Goal: Task Accomplishment & Management: Complete application form

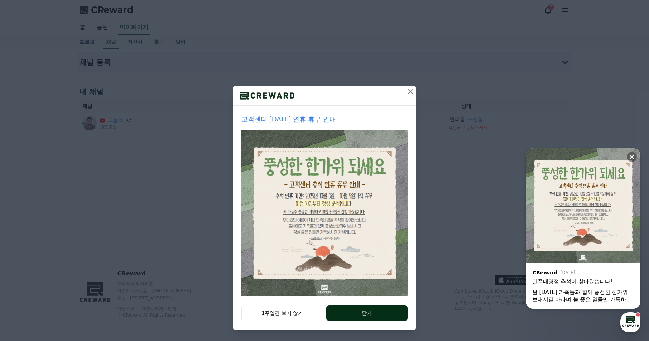
click at [364, 313] on button "닫기" at bounding box center [366, 313] width 81 height 16
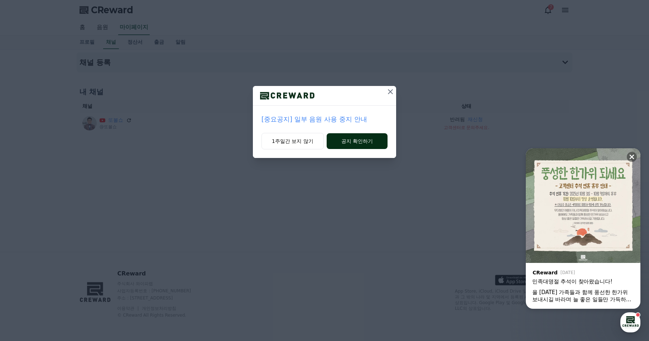
click at [348, 139] on button "공지 확인하기" at bounding box center [357, 141] width 61 height 16
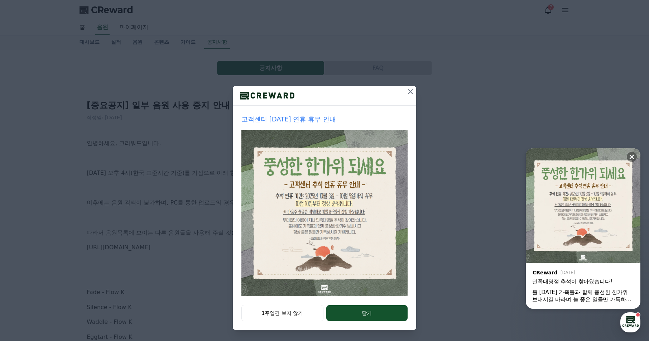
scroll to position [0, 0]
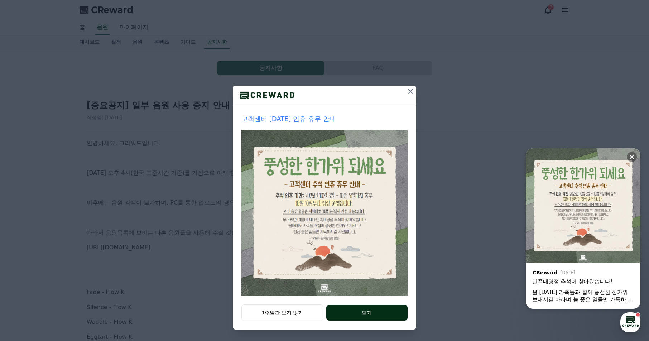
click at [391, 307] on button "닫기" at bounding box center [366, 313] width 81 height 16
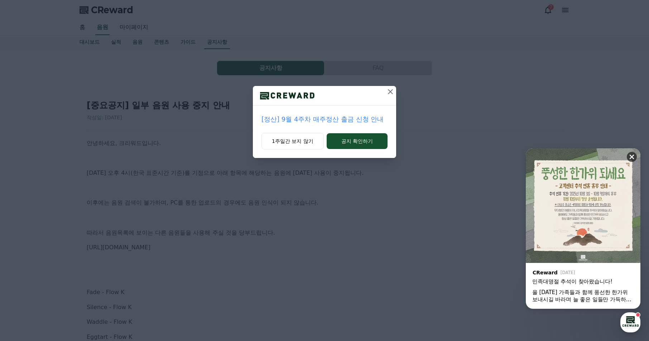
click at [632, 156] on icon at bounding box center [632, 157] width 5 height 5
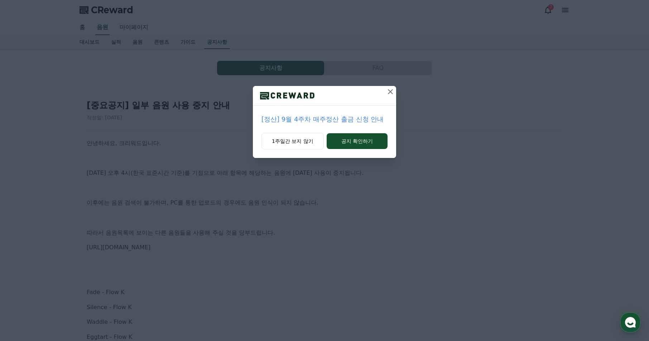
click at [395, 93] on icon at bounding box center [390, 91] width 9 height 9
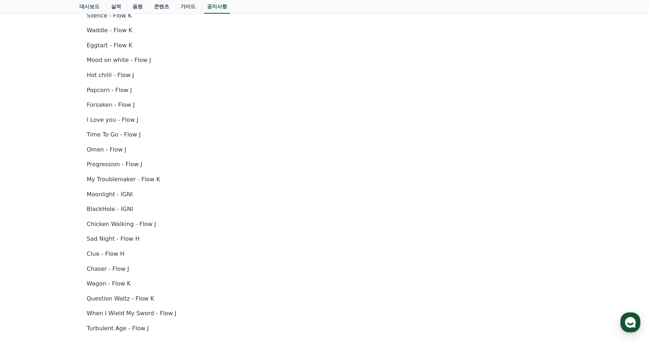
scroll to position [291, 0]
click at [134, 6] on link "음원" at bounding box center [138, 7] width 22 height 14
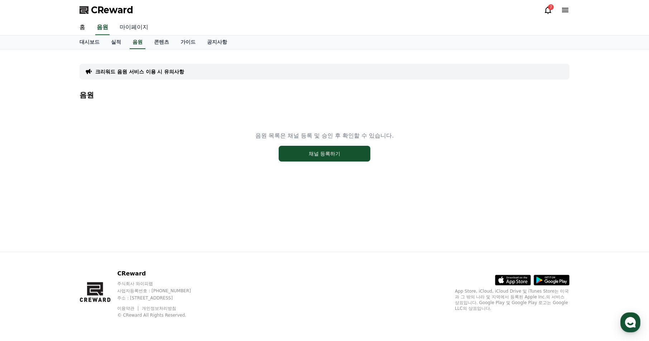
click at [131, 27] on link "마이페이지" at bounding box center [134, 27] width 40 height 15
select select "**********"
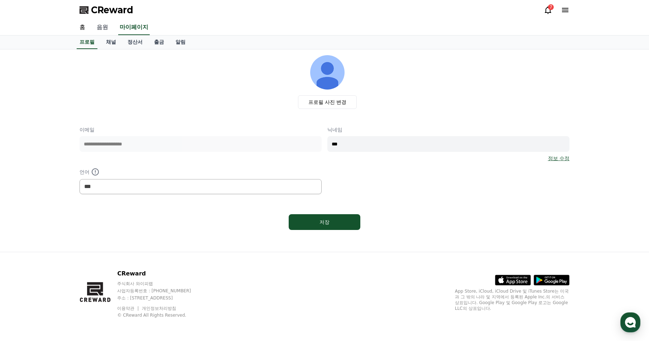
click at [102, 26] on link "음원" at bounding box center [102, 27] width 23 height 15
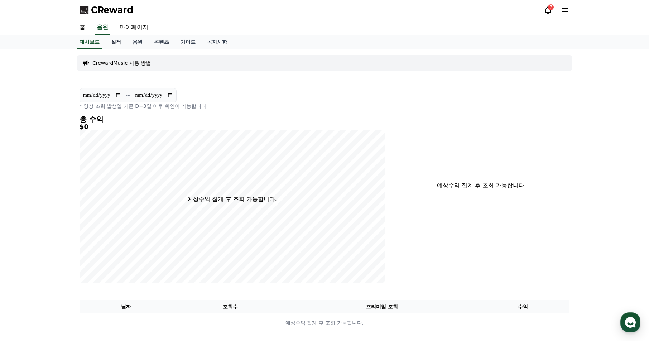
click at [113, 41] on link "실적" at bounding box center [116, 42] width 22 height 14
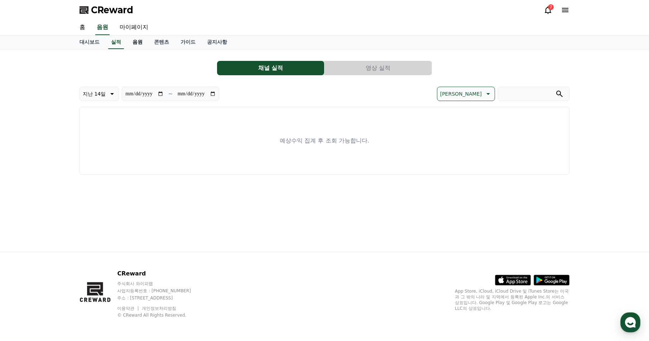
click at [133, 42] on link "음원" at bounding box center [138, 42] width 22 height 14
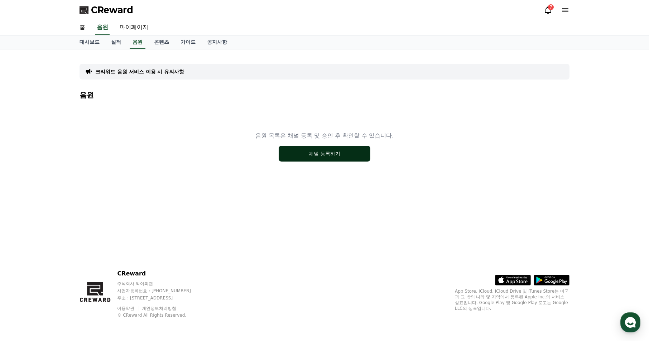
click at [317, 154] on button "채널 등록하기" at bounding box center [325, 154] width 92 height 16
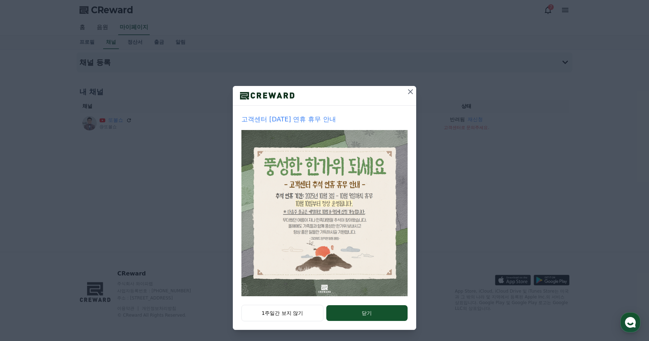
click at [409, 90] on icon at bounding box center [410, 91] width 5 height 5
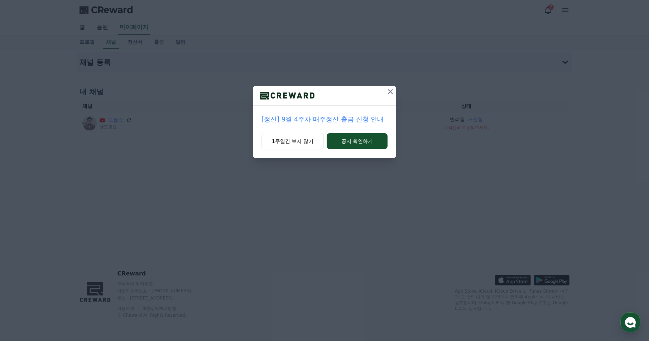
click at [391, 89] on icon at bounding box center [390, 91] width 9 height 9
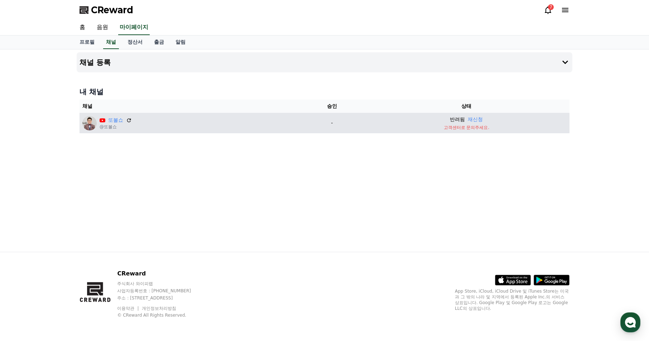
click at [462, 123] on p "반려됨" at bounding box center [457, 120] width 15 height 8
click at [481, 119] on button "재신청" at bounding box center [475, 120] width 15 height 8
click at [103, 11] on span "CReward" at bounding box center [112, 9] width 42 height 11
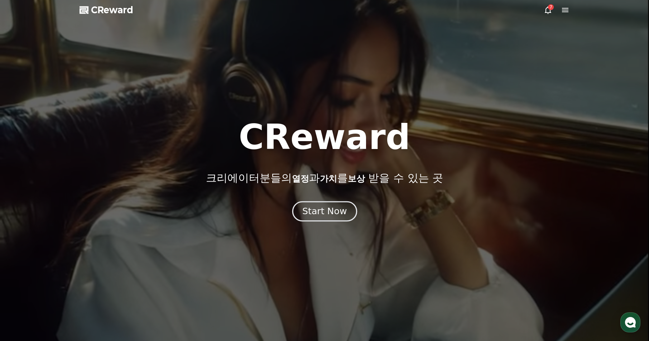
click at [334, 206] on div "Start Now" at bounding box center [324, 211] width 44 height 12
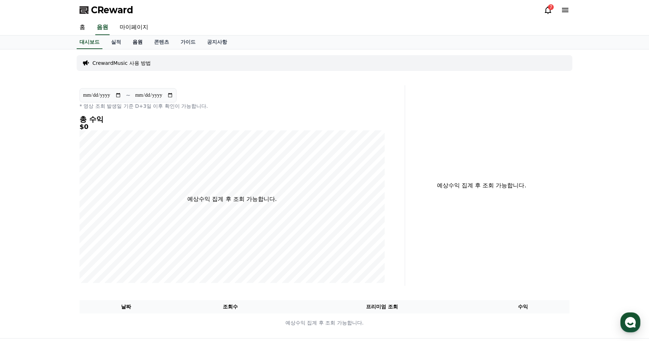
click at [138, 40] on link "음원" at bounding box center [138, 42] width 22 height 14
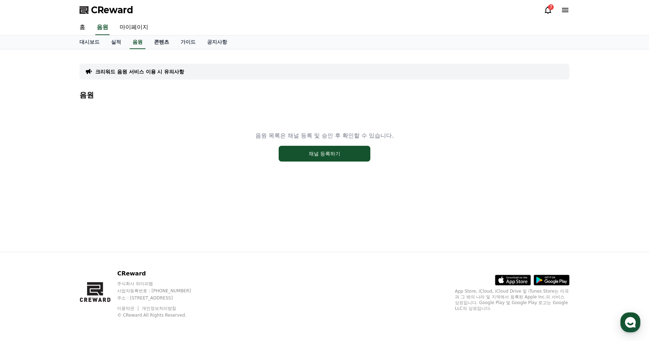
click at [158, 38] on link "콘텐츠" at bounding box center [161, 42] width 27 height 14
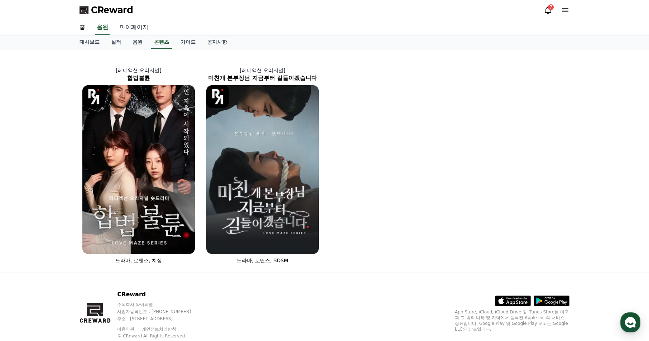
click at [125, 25] on link "마이페이지" at bounding box center [134, 27] width 40 height 15
select select "**********"
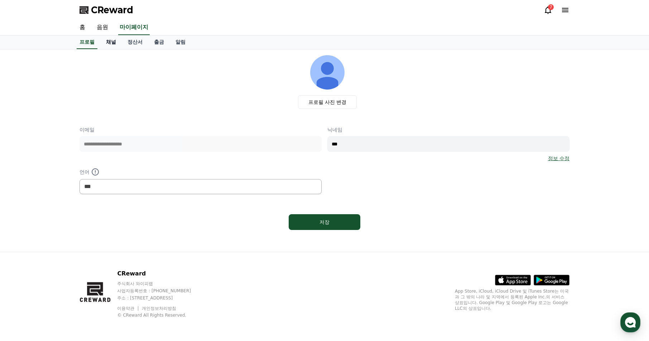
click at [113, 45] on link "채널" at bounding box center [111, 42] width 22 height 14
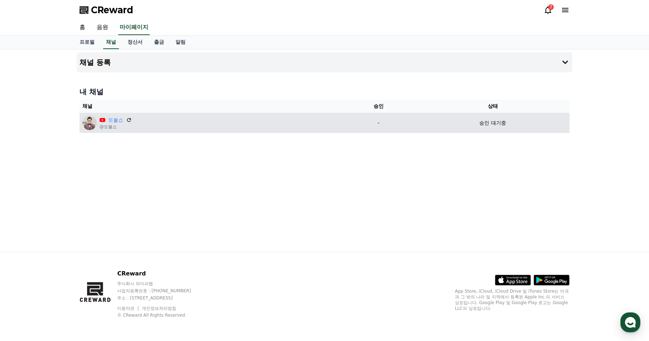
click at [413, 127] on p "-" at bounding box center [378, 123] width 69 height 8
